Goal: Task Accomplishment & Management: Manage account settings

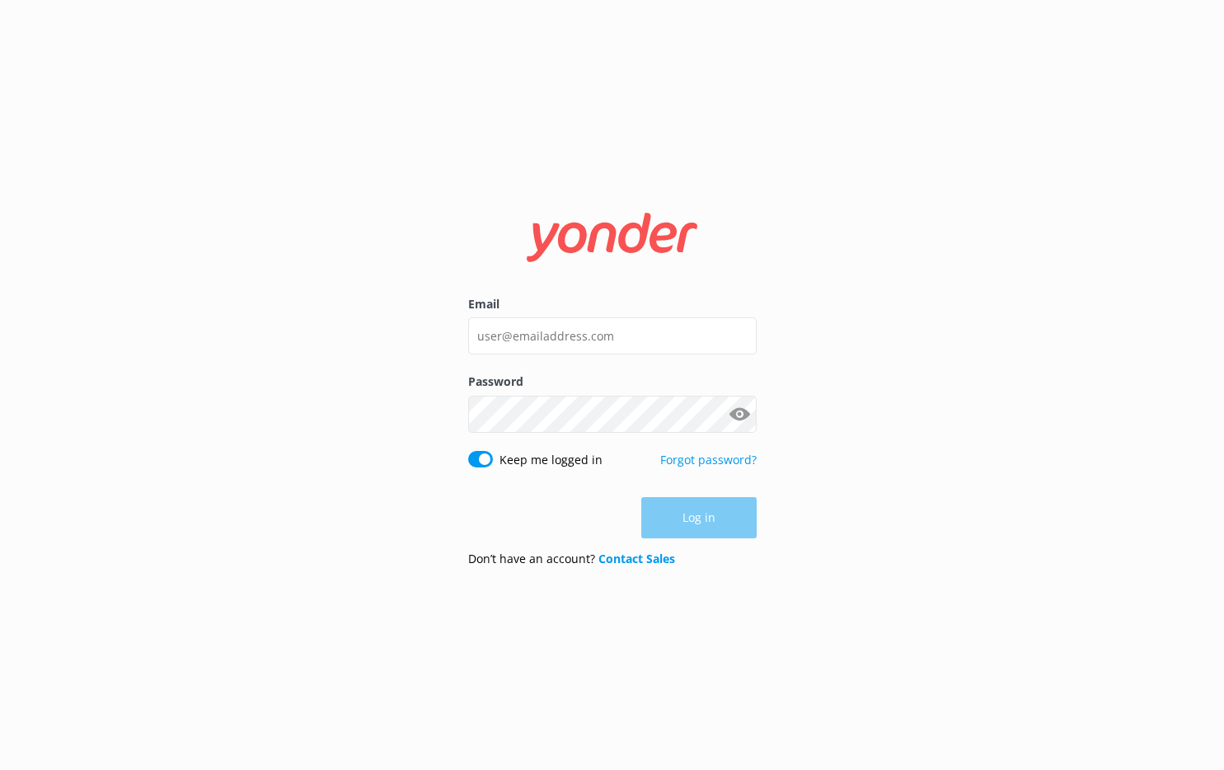
type input "[PERSON_NAME][EMAIL_ADDRESS][DOMAIN_NAME]"
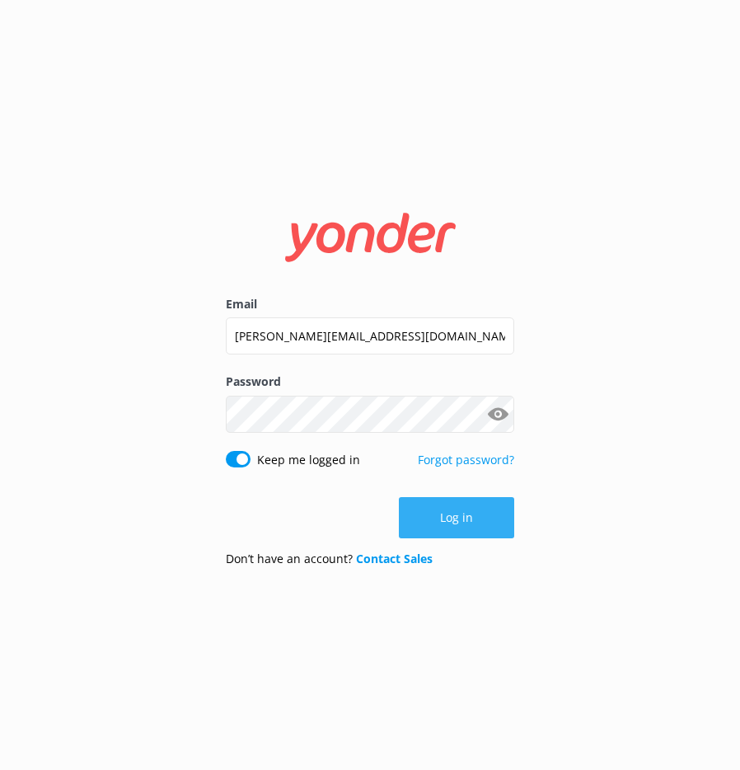
click at [457, 518] on button "Log in" at bounding box center [456, 517] width 115 height 41
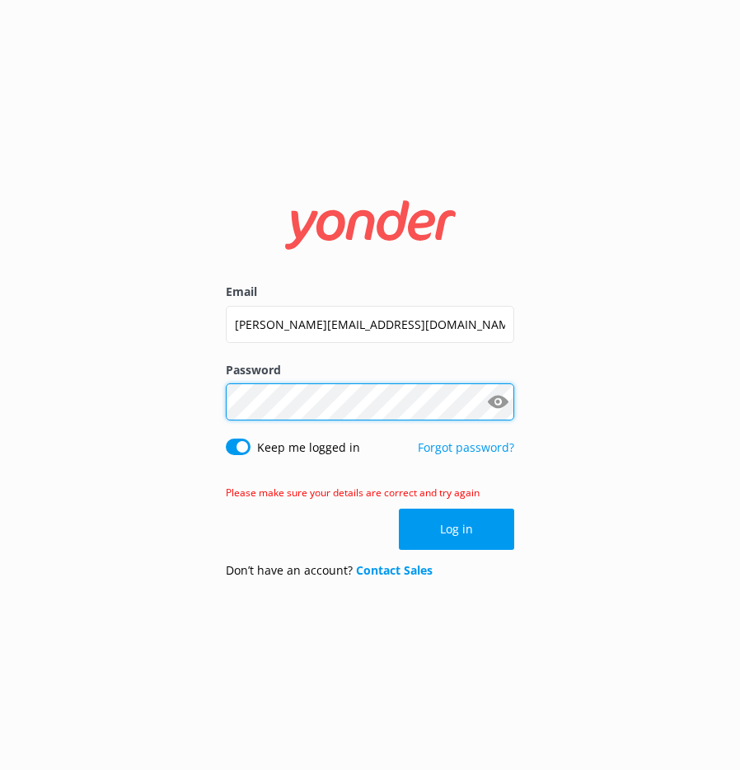
click at [66, 375] on div "Email [PERSON_NAME][EMAIL_ADDRESS][DOMAIN_NAME] Password Show password Keep me …" at bounding box center [370, 385] width 740 height 770
click button "Log in" at bounding box center [456, 529] width 115 height 41
